Goal: Information Seeking & Learning: Learn about a topic

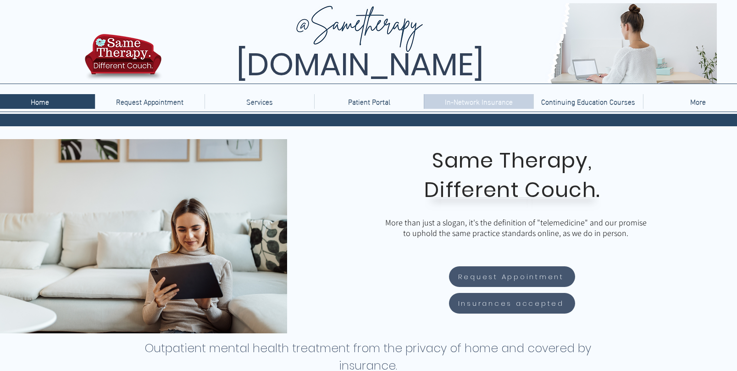
click at [486, 104] on p "In-Network Insurance" at bounding box center [478, 101] width 77 height 15
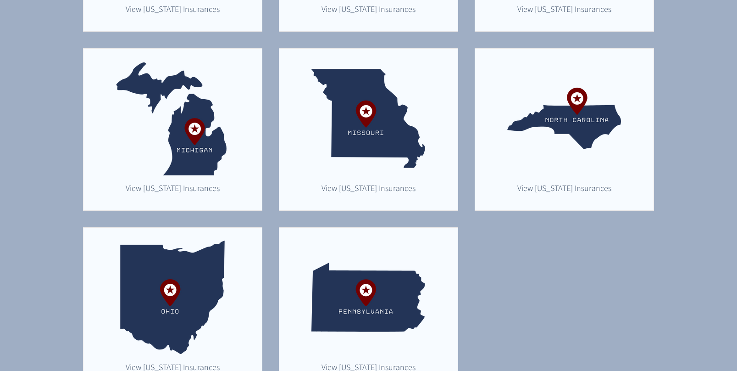
scroll to position [575, 0]
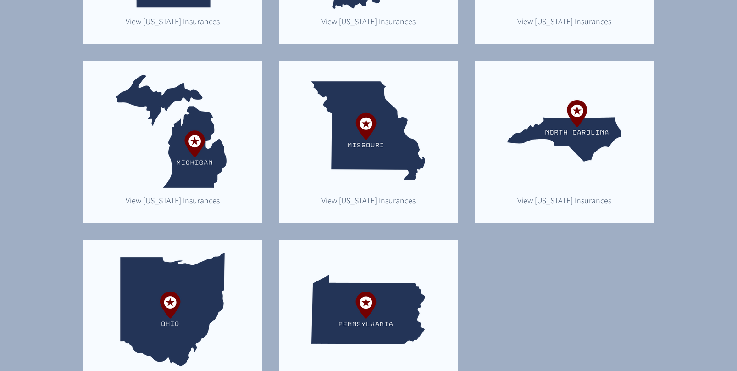
click at [202, 137] on img "main content" at bounding box center [173, 131] width 114 height 114
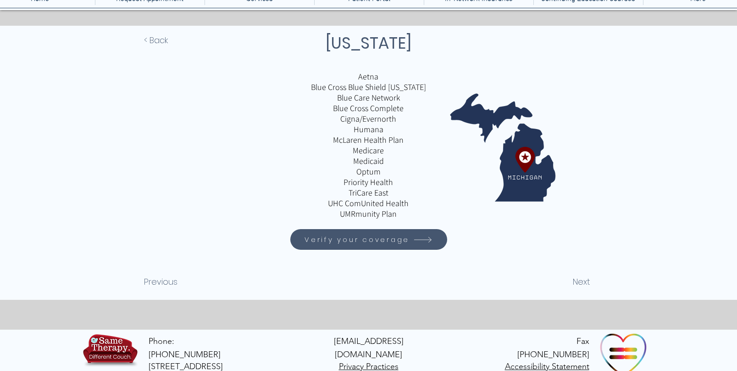
scroll to position [112, 0]
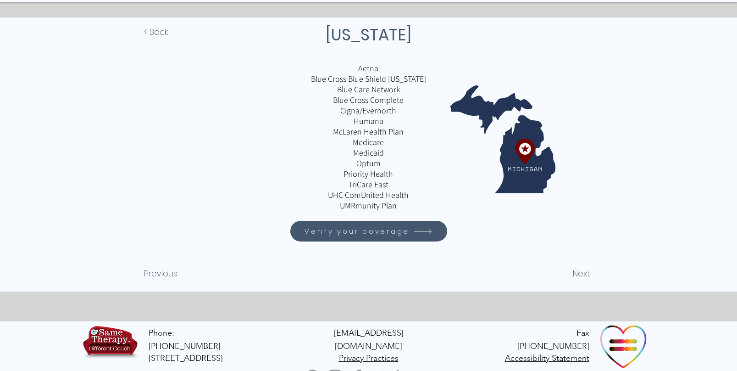
click at [361, 234] on span "Verify your coverage" at bounding box center [357, 231] width 105 height 11
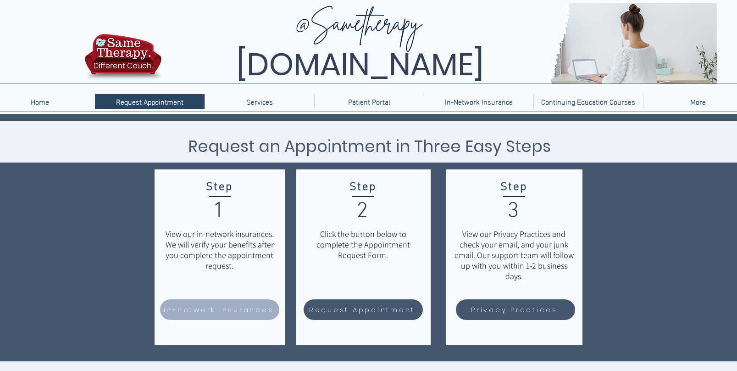
click at [244, 310] on span "In-network insurances" at bounding box center [219, 309] width 110 height 11
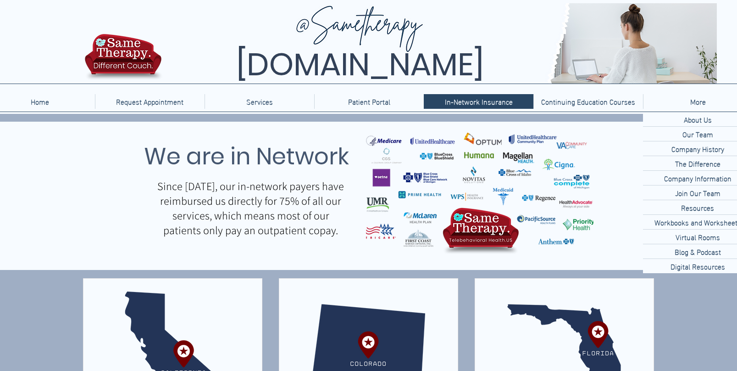
click at [699, 103] on p "More" at bounding box center [698, 101] width 25 height 15
click at [693, 135] on p "Our Team" at bounding box center [698, 134] width 38 height 14
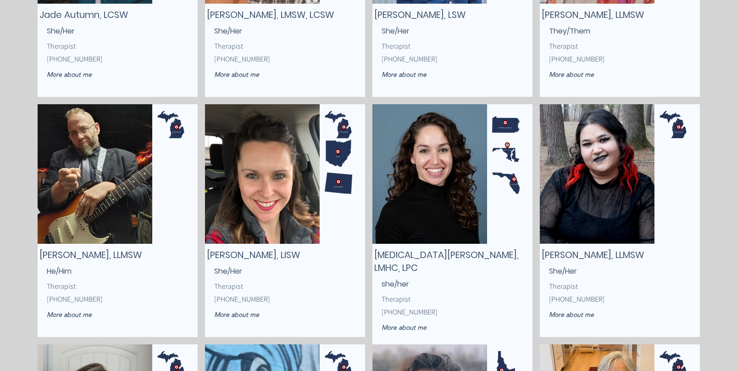
scroll to position [798, 0]
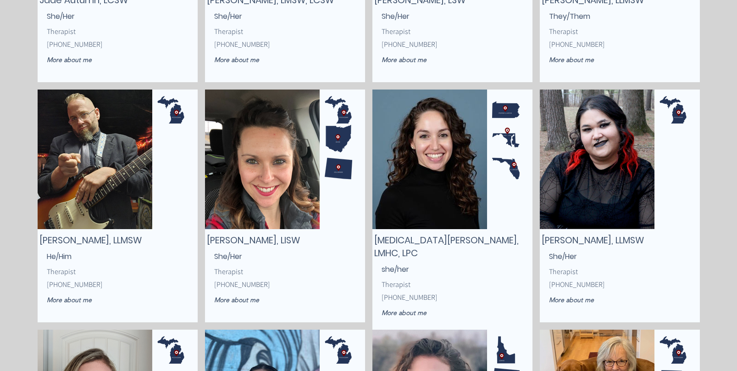
click at [88, 181] on img "main content" at bounding box center [95, 158] width 115 height 139
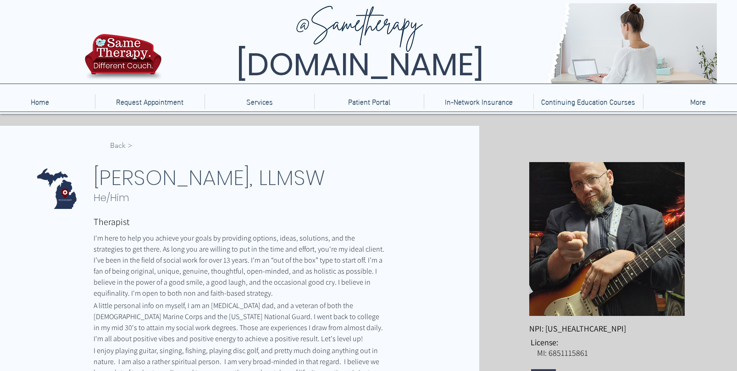
click at [119, 147] on span "< Back" at bounding box center [121, 145] width 22 height 10
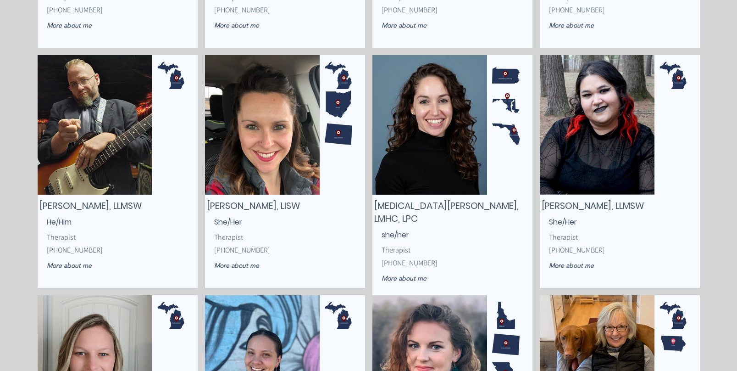
scroll to position [834, 0]
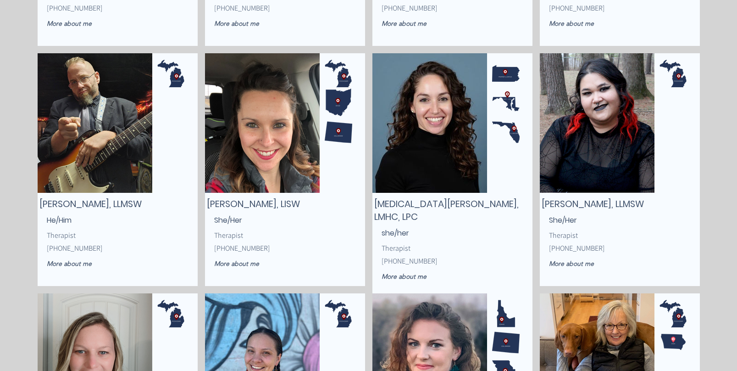
click at [283, 141] on img "main content" at bounding box center [262, 122] width 115 height 139
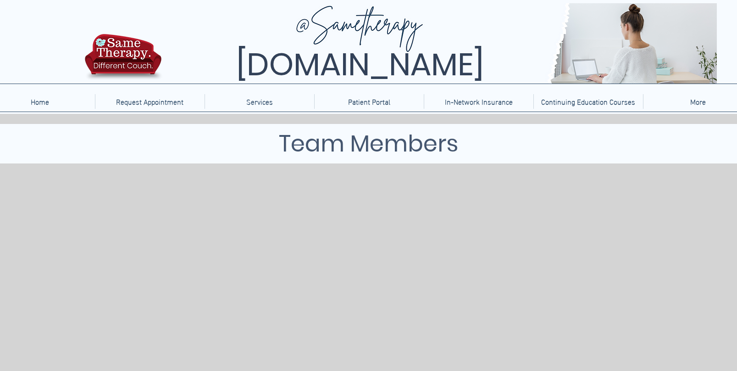
scroll to position [834, 0]
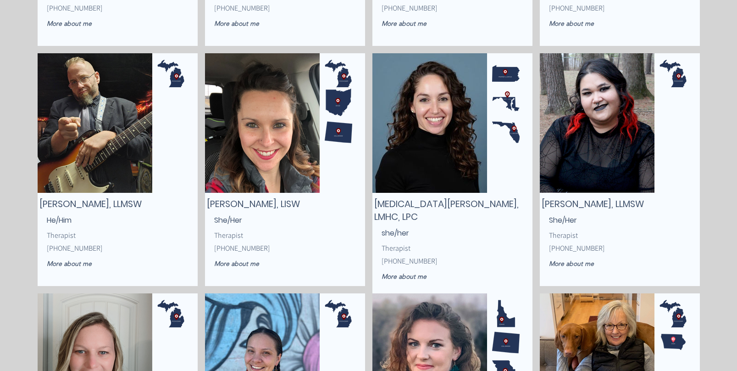
click at [83, 139] on img "main content" at bounding box center [95, 122] width 115 height 139
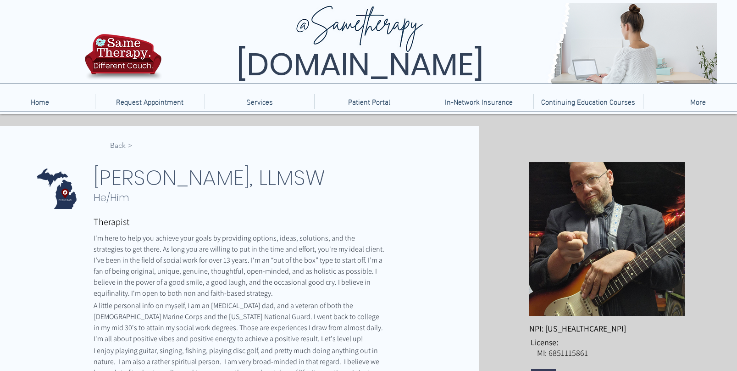
click at [124, 146] on span "< Back" at bounding box center [121, 145] width 22 height 10
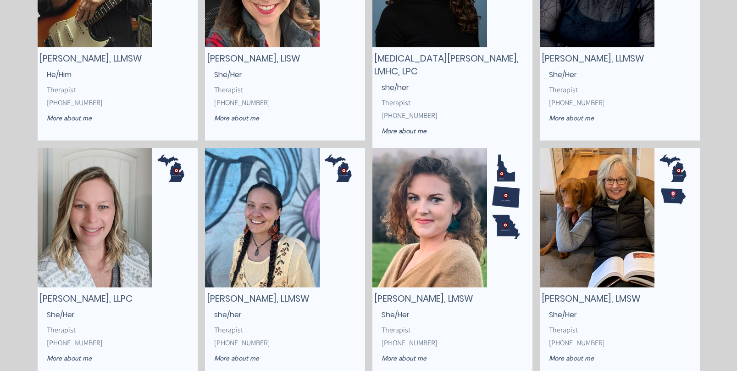
scroll to position [882, 0]
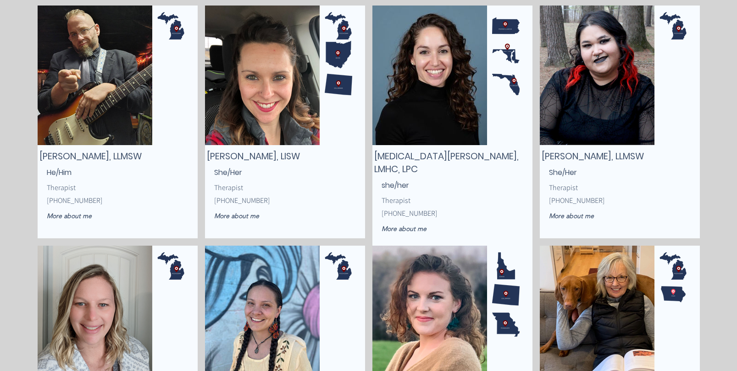
click at [275, 109] on img "main content" at bounding box center [262, 75] width 115 height 139
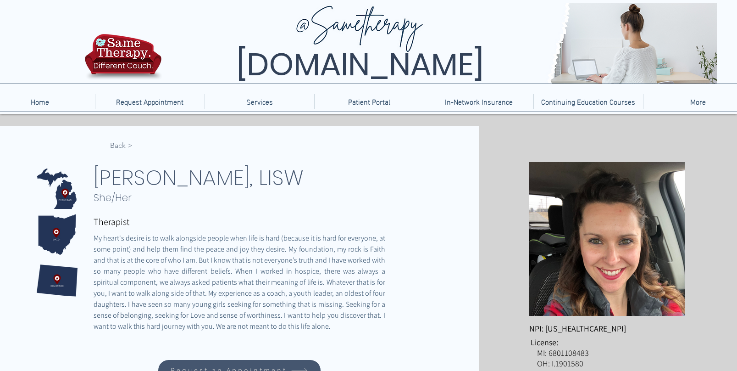
click at [116, 145] on span "< Back" at bounding box center [121, 145] width 22 height 10
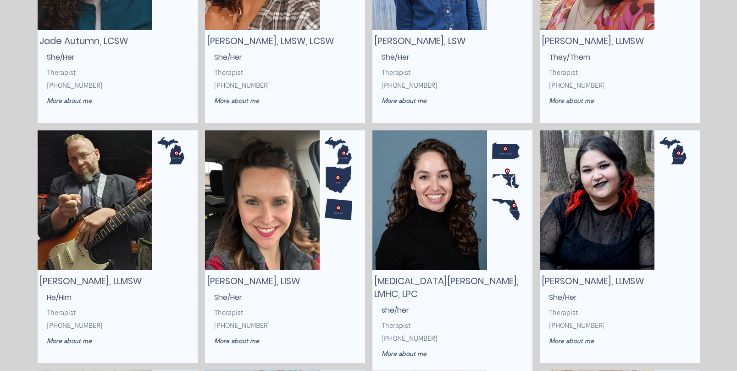
scroll to position [757, 0]
click at [108, 190] on img "main content" at bounding box center [95, 200] width 115 height 139
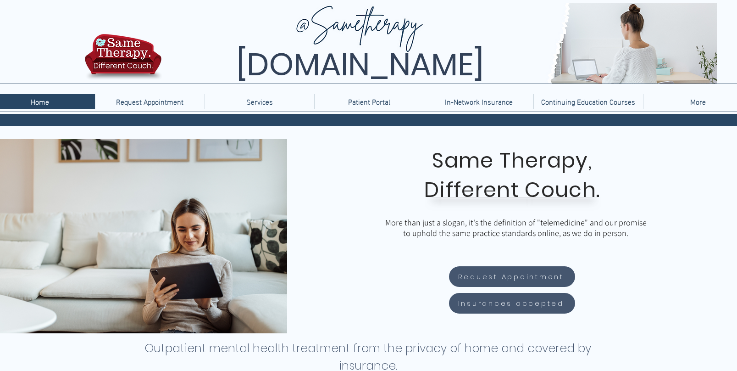
scroll to position [1322, 0]
